Goal: Browse casually

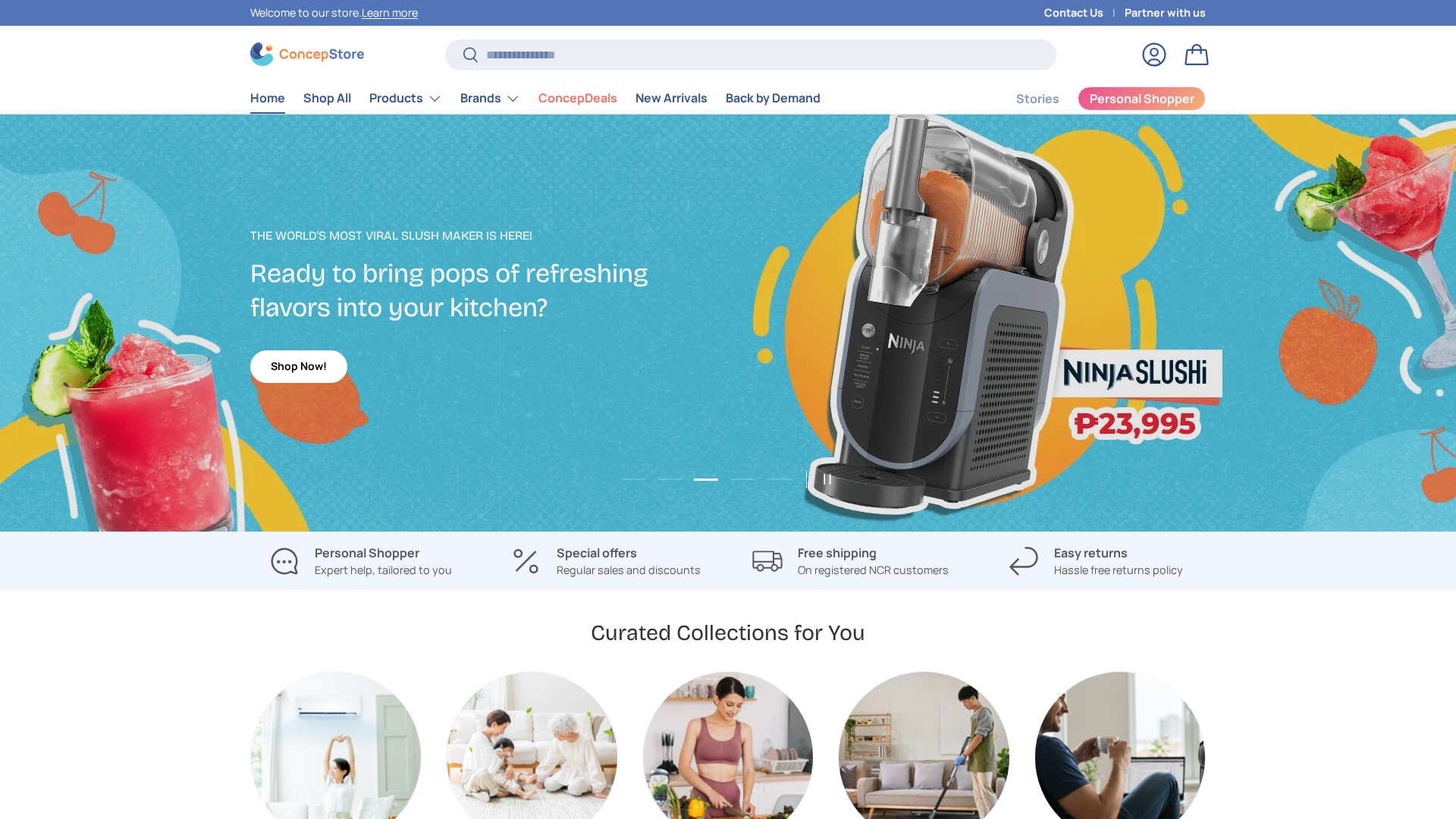
scroll to position [1761, 6200]
